Goal: Task Accomplishment & Management: Manage account settings

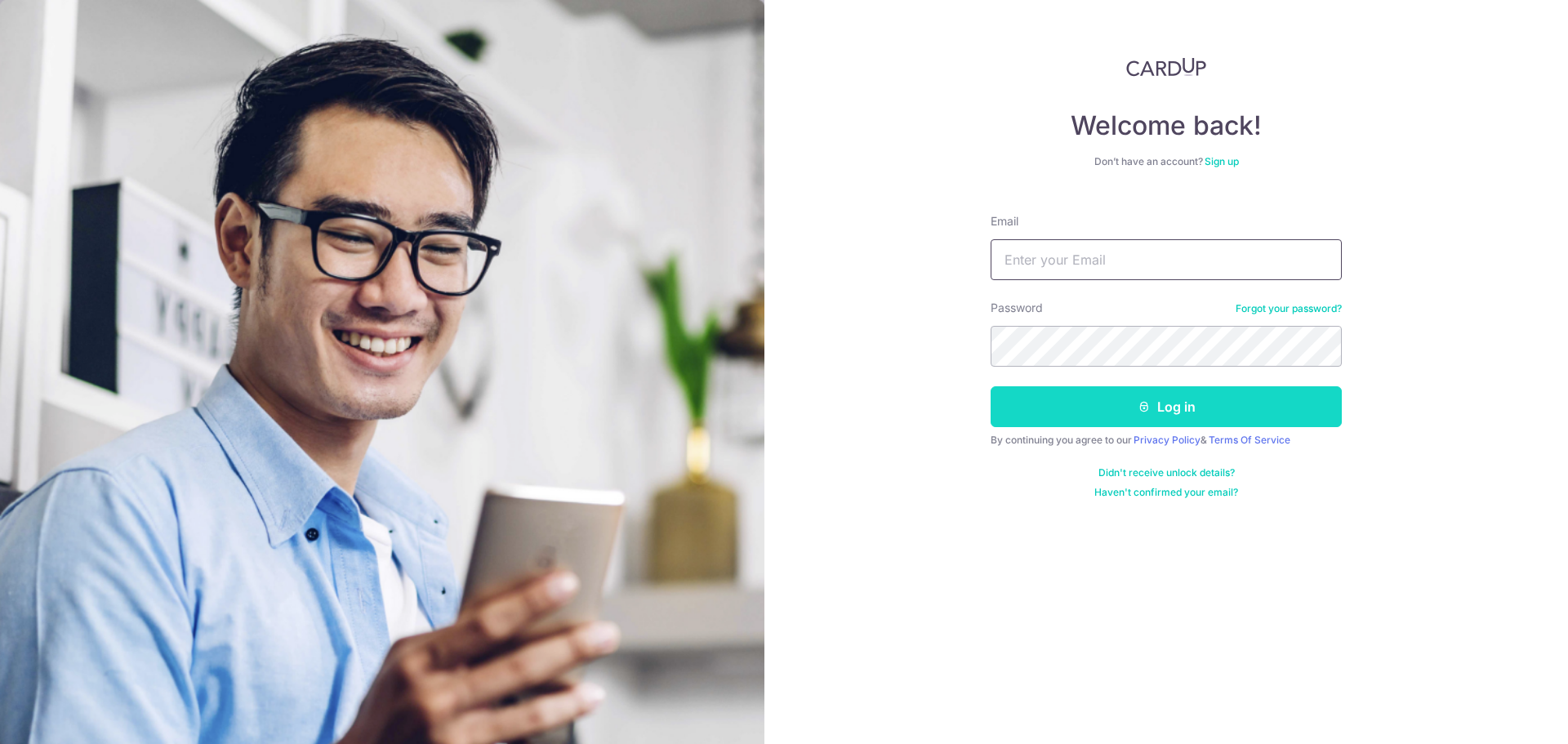
type input "[EMAIL_ADDRESS][DOMAIN_NAME]"
click at [1154, 406] on button "Log in" at bounding box center [1166, 407] width 351 height 41
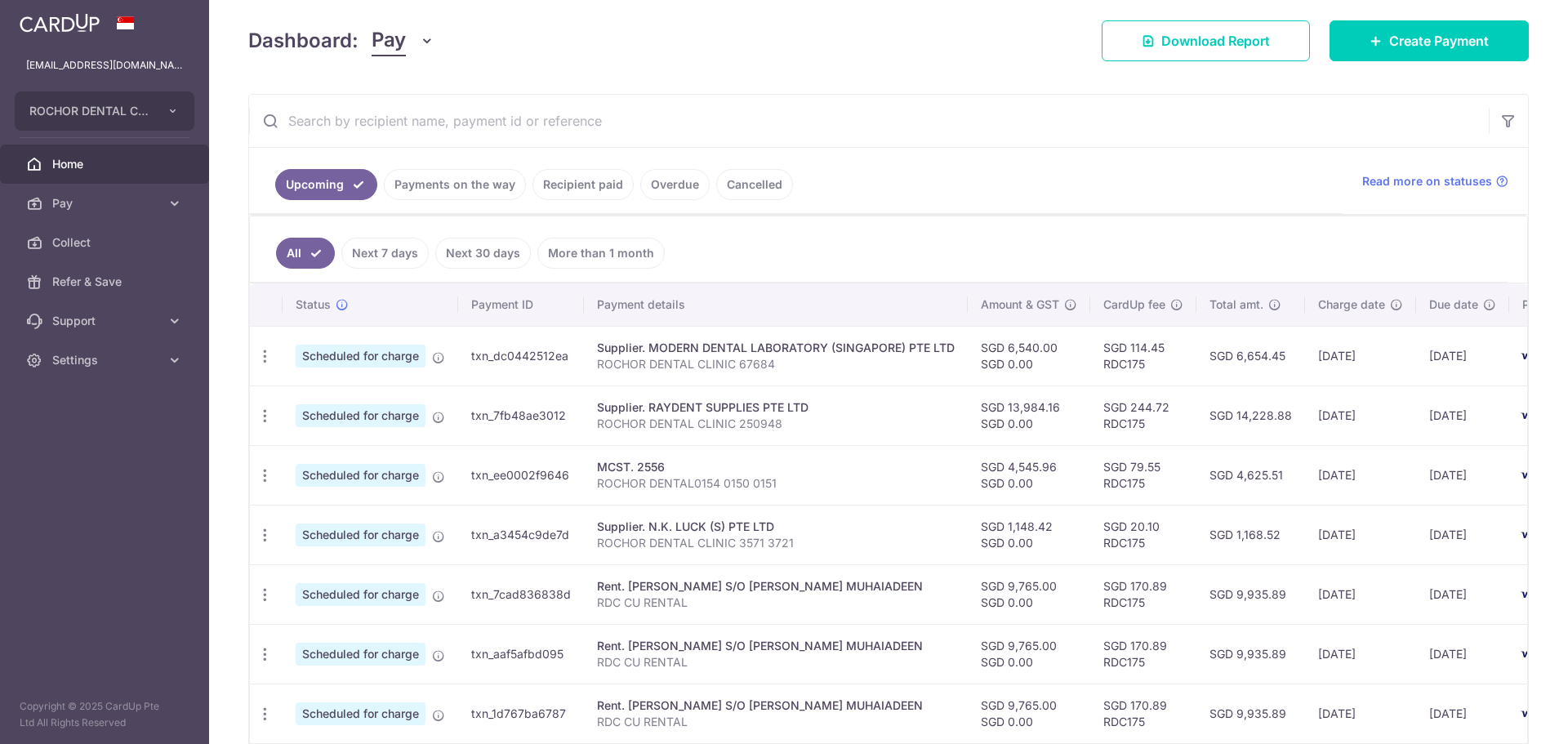
scroll to position [245, 0]
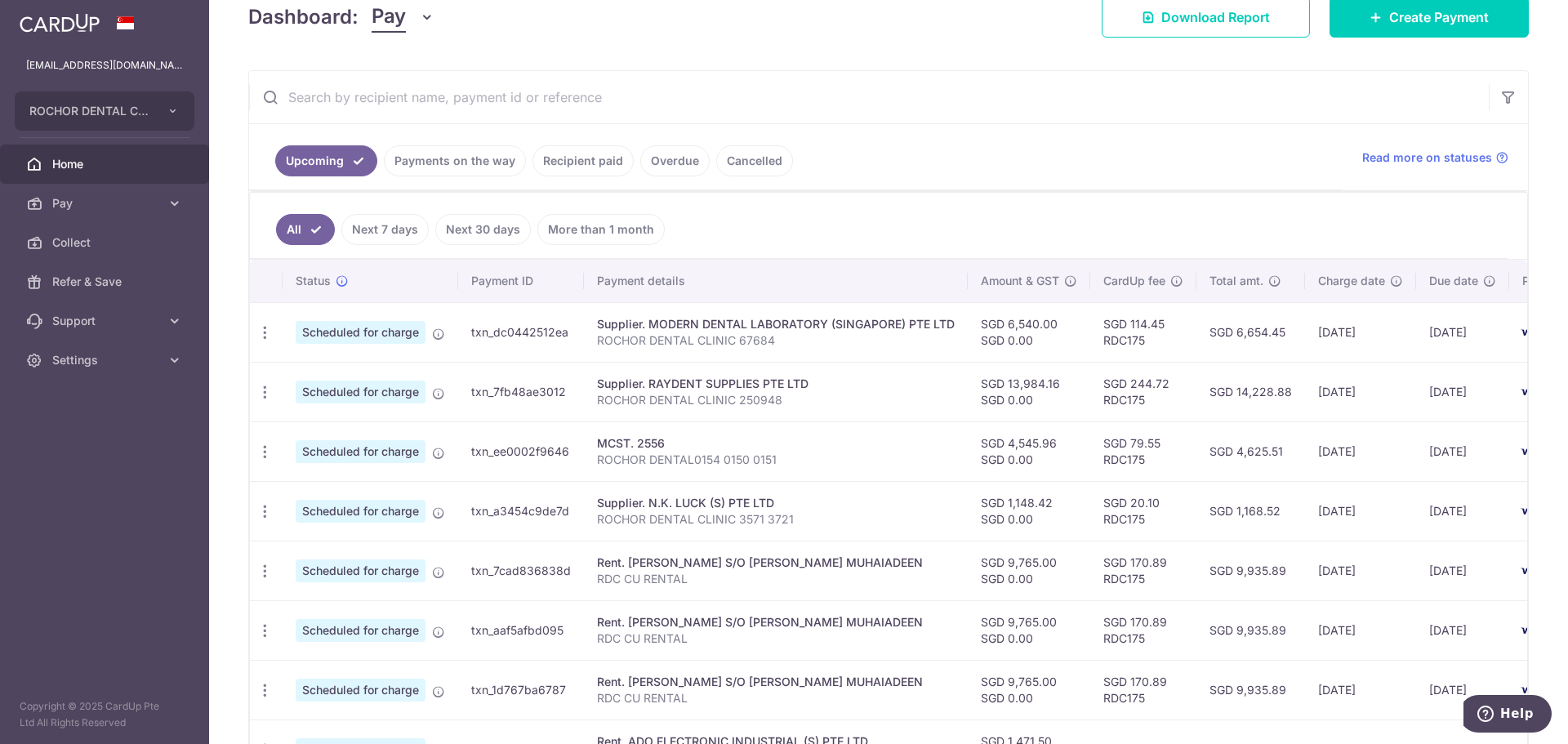
click at [567, 165] on link "Recipient paid" at bounding box center [583, 160] width 101 height 31
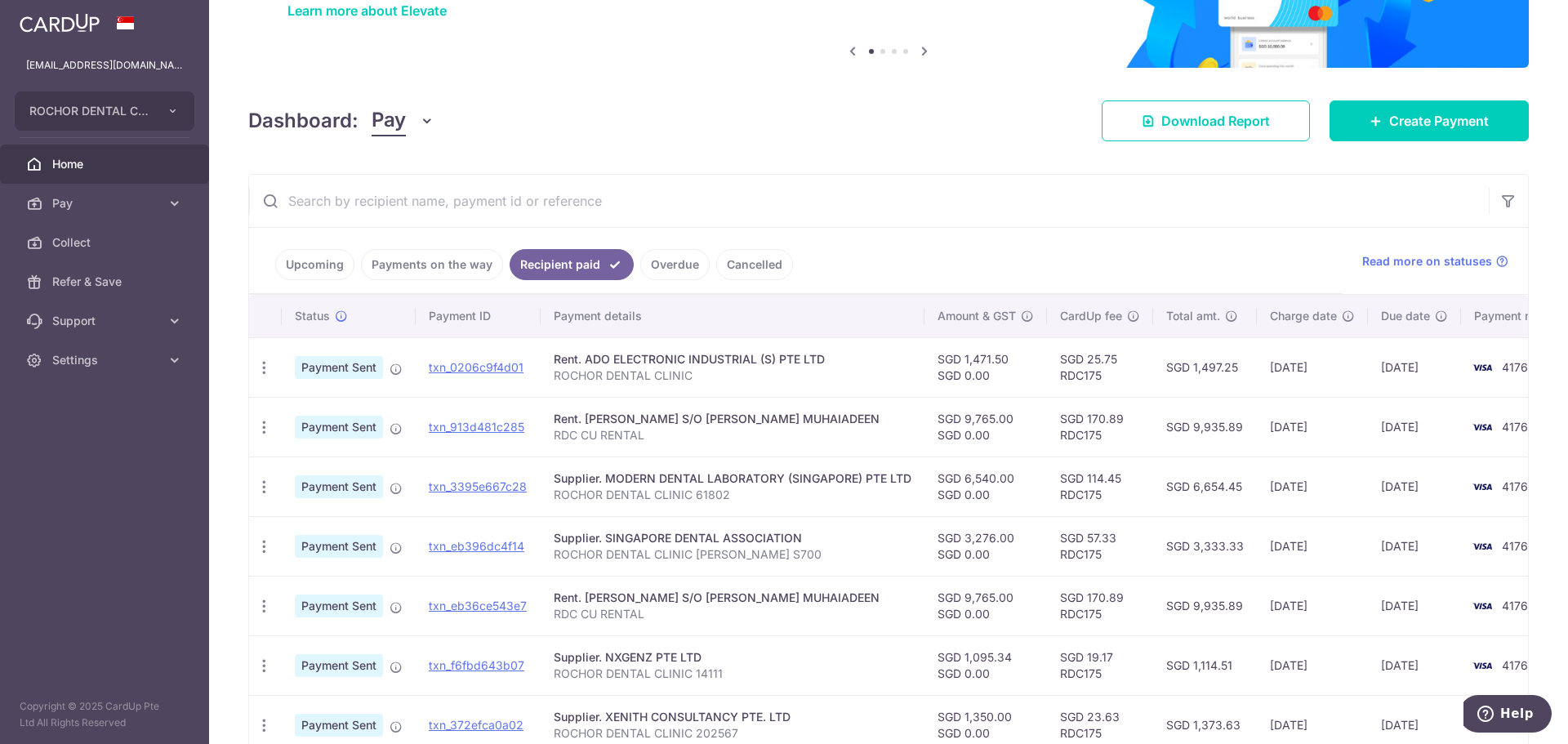
scroll to position [164, 0]
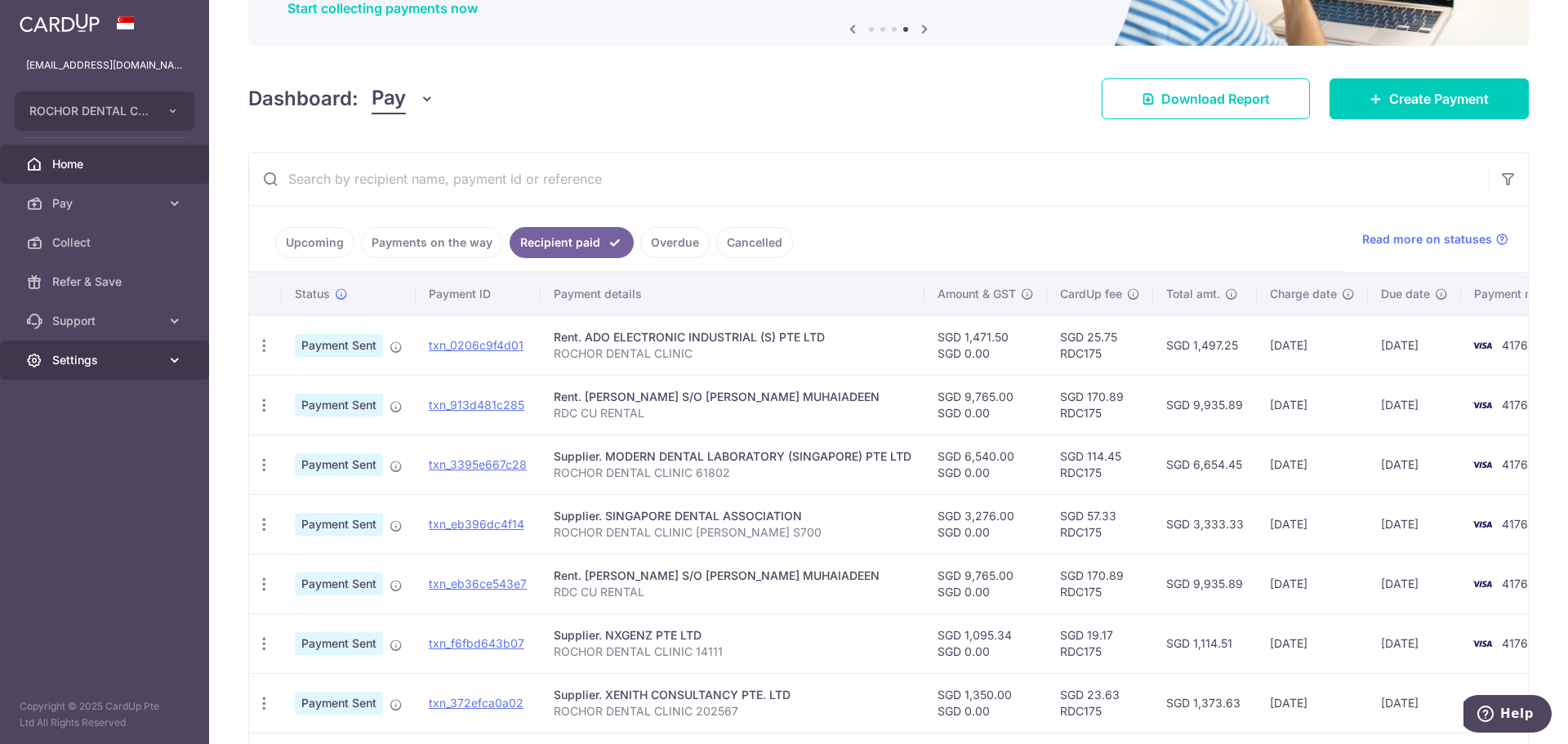
click at [175, 361] on icon at bounding box center [174, 359] width 16 height 16
click at [87, 446] on span "Logout" at bounding box center [106, 438] width 108 height 16
